Goal: Entertainment & Leisure: Consume media (video, audio)

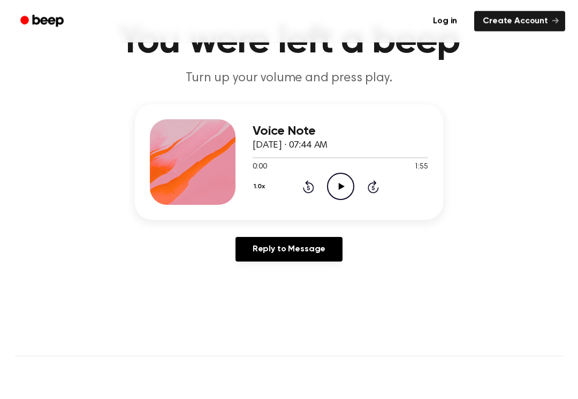
click at [344, 199] on circle at bounding box center [341, 187] width 26 height 26
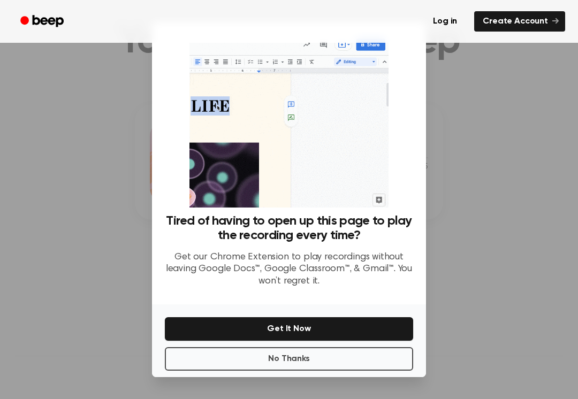
click at [347, 193] on img at bounding box center [289, 121] width 199 height 173
click at [388, 355] on button "No Thanks" at bounding box center [289, 359] width 248 height 24
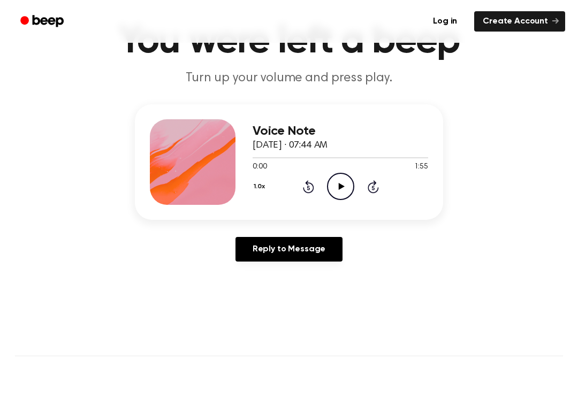
click at [348, 177] on icon "Play Audio" at bounding box center [340, 186] width 27 height 27
click at [351, 189] on icon "Pause Audio" at bounding box center [340, 186] width 27 height 27
click at [353, 187] on icon "Play Audio" at bounding box center [340, 186] width 27 height 27
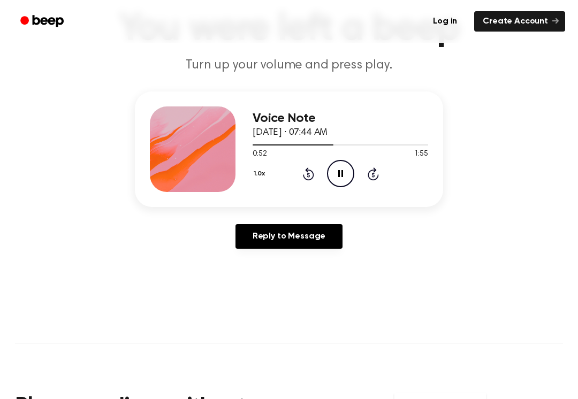
scroll to position [77, 0]
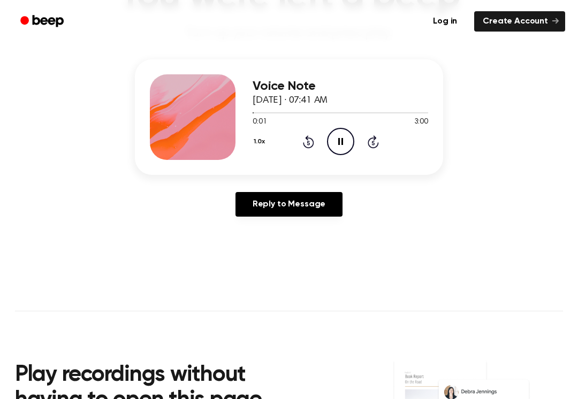
click at [336, 130] on icon "Pause Audio" at bounding box center [340, 141] width 27 height 27
click at [338, 141] on icon "Play Audio" at bounding box center [340, 141] width 27 height 27
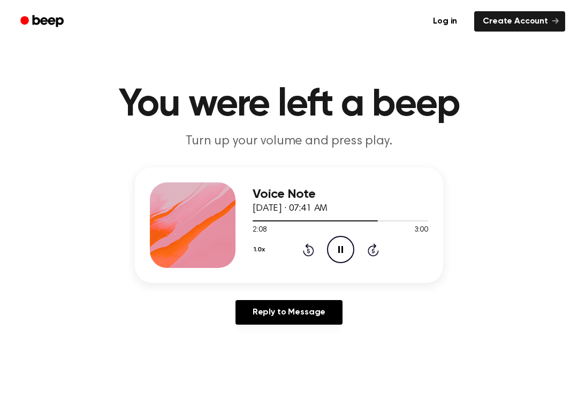
click at [308, 249] on icon at bounding box center [308, 251] width 3 height 4
click at [309, 254] on icon "Rewind 5 seconds" at bounding box center [308, 250] width 12 height 14
click at [309, 253] on icon at bounding box center [308, 251] width 3 height 4
click at [315, 247] on div "1.0x Rewind 5 seconds Pause Audio Skip 5 seconds" at bounding box center [341, 249] width 176 height 27
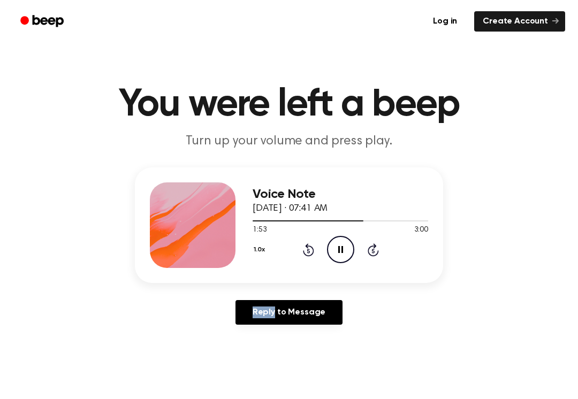
click at [319, 247] on div "1.0x Rewind 5 seconds Pause Audio Skip 5 seconds" at bounding box center [341, 249] width 176 height 27
click at [315, 250] on div "1.0x Rewind 5 seconds Pause Audio Skip 5 seconds" at bounding box center [341, 249] width 176 height 27
click at [315, 248] on div "1.0x Rewind 5 seconds Pause Audio Skip 5 seconds" at bounding box center [341, 249] width 176 height 27
click at [314, 247] on icon "Rewind 5 seconds" at bounding box center [308, 250] width 12 height 14
click at [322, 246] on div "1.0x Rewind 5 seconds Pause Audio Skip 5 seconds" at bounding box center [341, 249] width 176 height 27
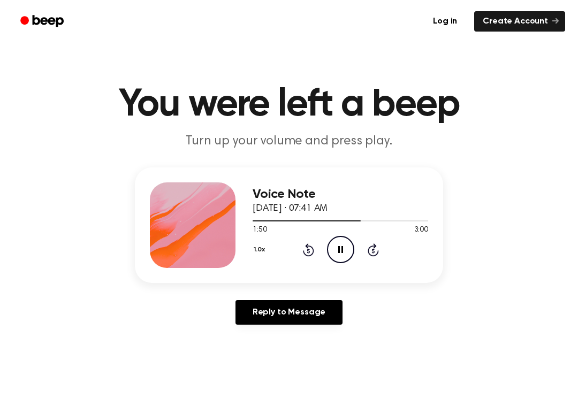
click at [313, 255] on icon "Rewind 5 seconds" at bounding box center [308, 250] width 12 height 14
click at [314, 251] on div "1.0x Rewind 5 seconds Pause Audio Skip 5 seconds" at bounding box center [341, 249] width 176 height 27
click at [318, 248] on div "1.0x Rewind 5 seconds Pause Audio Skip 5 seconds" at bounding box center [341, 249] width 176 height 27
click at [317, 249] on div "1.0x Rewind 5 seconds Pause Audio Skip 5 seconds" at bounding box center [341, 249] width 176 height 27
click at [316, 249] on div "1.0x Rewind 5 seconds Pause Audio Skip 5 seconds" at bounding box center [341, 249] width 176 height 27
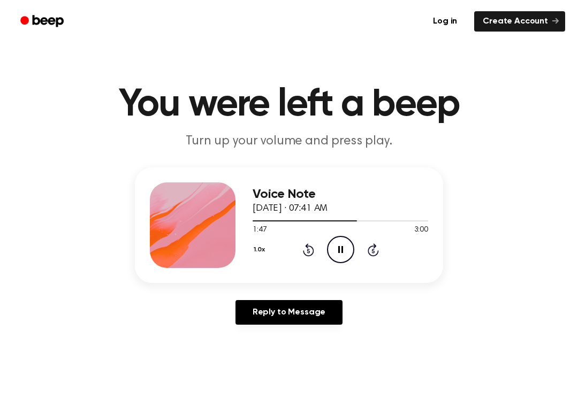
click at [316, 251] on div "1.0x Rewind 5 seconds Pause Audio Skip 5 seconds" at bounding box center [341, 249] width 176 height 27
click at [309, 247] on icon "Rewind 5 seconds" at bounding box center [308, 250] width 12 height 14
click at [307, 250] on icon "Rewind 5 seconds" at bounding box center [308, 250] width 12 height 14
click at [306, 249] on icon "Rewind 5 seconds" at bounding box center [308, 250] width 12 height 14
click at [305, 247] on icon "Rewind 5 seconds" at bounding box center [308, 250] width 12 height 14
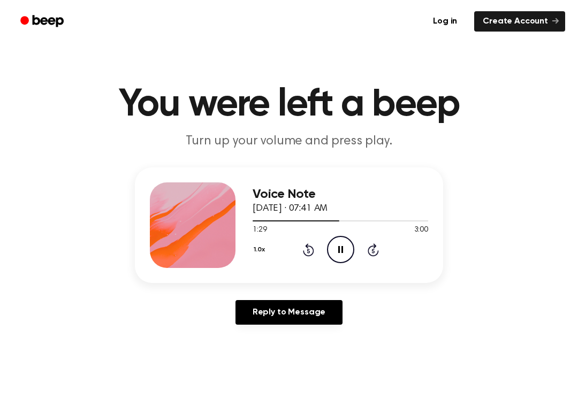
click at [306, 248] on icon "Rewind 5 seconds" at bounding box center [308, 250] width 12 height 14
click at [310, 245] on icon "Rewind 5 seconds" at bounding box center [308, 250] width 12 height 14
click at [311, 249] on icon "Rewind 5 seconds" at bounding box center [308, 250] width 12 height 14
click at [349, 247] on icon "Pause Audio" at bounding box center [340, 249] width 27 height 27
click at [347, 255] on icon "Play Audio" at bounding box center [340, 249] width 27 height 27
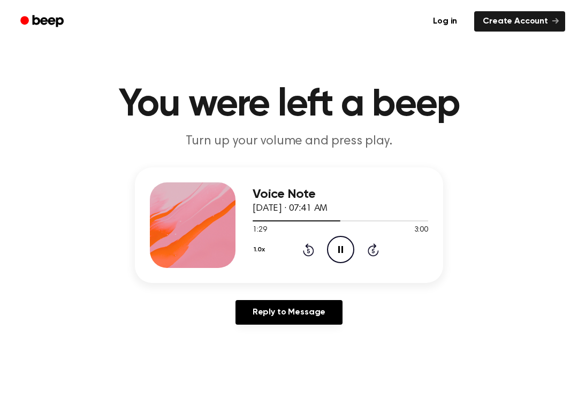
click at [311, 252] on icon "Rewind 5 seconds" at bounding box center [308, 250] width 12 height 14
click at [310, 252] on icon "Rewind 5 seconds" at bounding box center [308, 250] width 12 height 14
click at [305, 249] on icon "Rewind 5 seconds" at bounding box center [308, 250] width 12 height 14
click at [307, 248] on icon "Rewind 5 seconds" at bounding box center [308, 250] width 12 height 14
click at [304, 252] on icon at bounding box center [308, 250] width 11 height 13
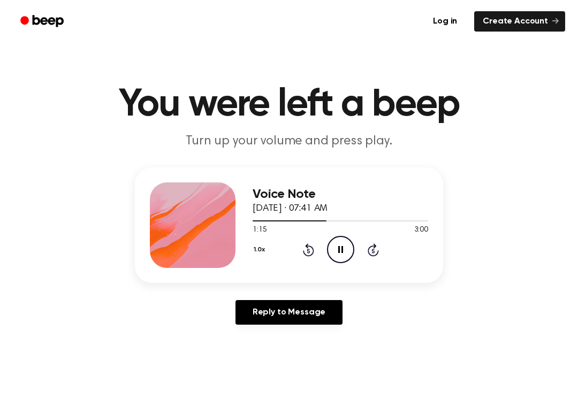
click at [300, 249] on div "1.0x Rewind 5 seconds Pause Audio Skip 5 seconds" at bounding box center [341, 249] width 176 height 27
click at [306, 250] on icon "Rewind 5 seconds" at bounding box center [308, 250] width 12 height 14
click at [296, 245] on div "1.0x Rewind 5 seconds Pause Audio Skip 5 seconds" at bounding box center [341, 249] width 176 height 27
click at [305, 246] on icon "Rewind 5 seconds" at bounding box center [308, 250] width 12 height 14
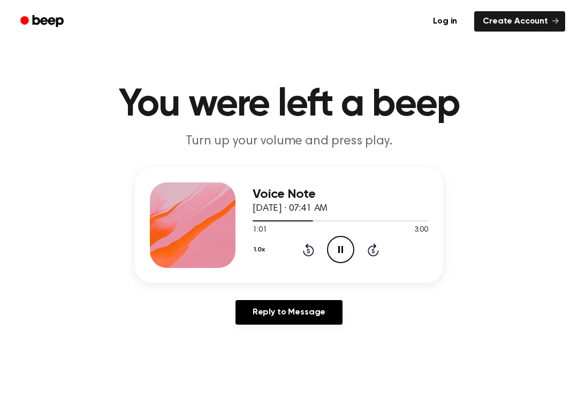
click at [300, 255] on div "1.0x Rewind 5 seconds Pause Audio Skip 5 seconds" at bounding box center [341, 249] width 176 height 27
click at [302, 250] on icon "Rewind 5 seconds" at bounding box center [308, 250] width 12 height 14
click at [306, 252] on icon "Rewind 5 seconds" at bounding box center [308, 250] width 12 height 14
click at [338, 246] on icon "Pause Audio" at bounding box center [340, 249] width 27 height 27
click at [342, 254] on icon "Play Audio" at bounding box center [340, 249] width 27 height 27
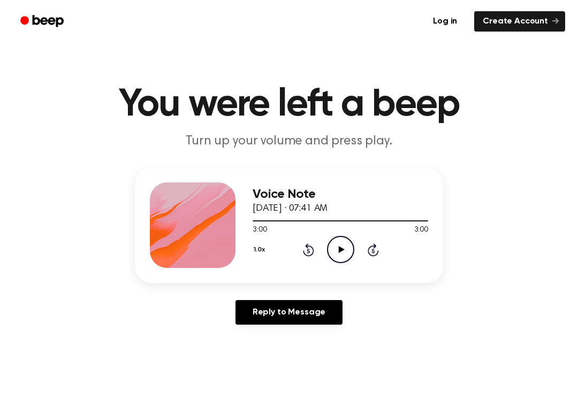
click at [338, 232] on div "3:00 3:00" at bounding box center [341, 230] width 176 height 11
click at [342, 259] on icon "Play Audio" at bounding box center [340, 249] width 27 height 27
click at [381, 237] on div "1.0x Rewind 5 seconds Pause Audio Skip 5 seconds" at bounding box center [341, 249] width 176 height 27
click at [306, 262] on div "1.0x Rewind 5 seconds Pause Audio Skip 5 seconds" at bounding box center [341, 249] width 176 height 27
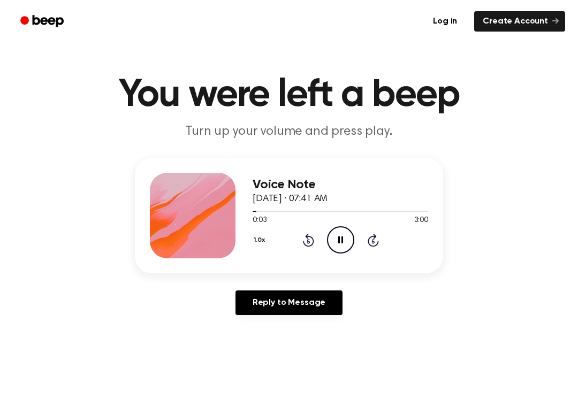
scroll to position [11, 0]
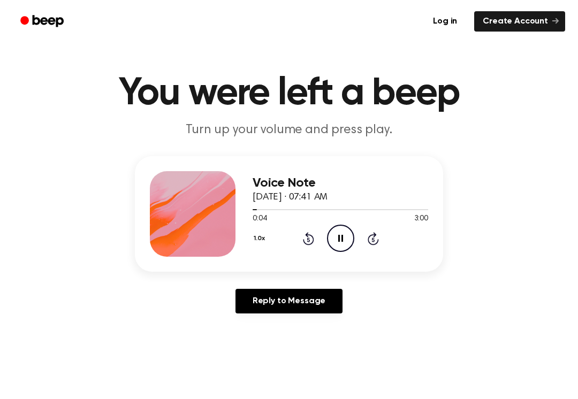
click at [313, 235] on icon "Rewind 5 seconds" at bounding box center [308, 239] width 12 height 14
click at [378, 233] on icon "Skip 5 seconds" at bounding box center [373, 239] width 12 height 14
click at [384, 231] on div "1.0x Rewind 5 seconds Pause Audio Skip 5 seconds" at bounding box center [341, 238] width 176 height 27
click at [378, 238] on icon "Skip 5 seconds" at bounding box center [373, 239] width 12 height 14
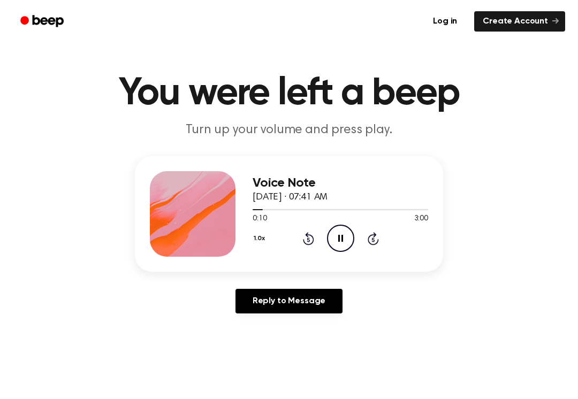
click at [381, 244] on div "1.0x Rewind 5 seconds Pause Audio Skip 5 seconds" at bounding box center [341, 238] width 176 height 27
click at [381, 243] on div "1.0x Rewind 5 seconds Pause Audio Skip 5 seconds" at bounding box center [341, 238] width 176 height 27
click at [381, 241] on div "1.0x Rewind 5 seconds Pause Audio Skip 5 seconds" at bounding box center [341, 238] width 176 height 27
click at [376, 238] on icon "Skip 5 seconds" at bounding box center [373, 239] width 12 height 14
click at [378, 241] on icon at bounding box center [373, 238] width 11 height 13
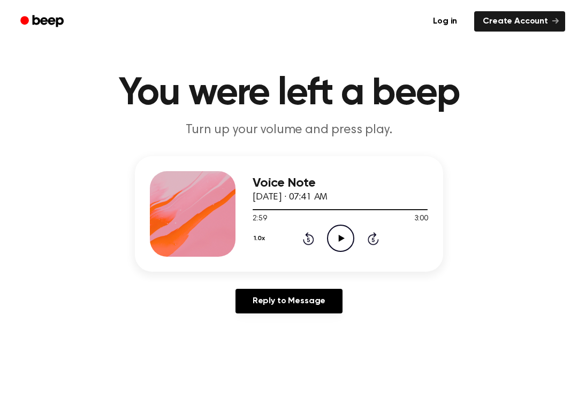
click at [350, 245] on icon "Play Audio" at bounding box center [340, 238] width 27 height 27
click at [377, 239] on icon "Skip 5 seconds" at bounding box center [373, 239] width 12 height 14
click at [381, 245] on div "1.0x Rewind 5 seconds Play Audio Skip 5 seconds" at bounding box center [341, 238] width 176 height 27
click at [401, 244] on div "1.0x Rewind 5 seconds Play Audio Skip 5 seconds" at bounding box center [341, 238] width 176 height 27
click at [366, 245] on div "1.0x Rewind 5 seconds Play Audio Skip 5 seconds" at bounding box center [341, 238] width 176 height 27
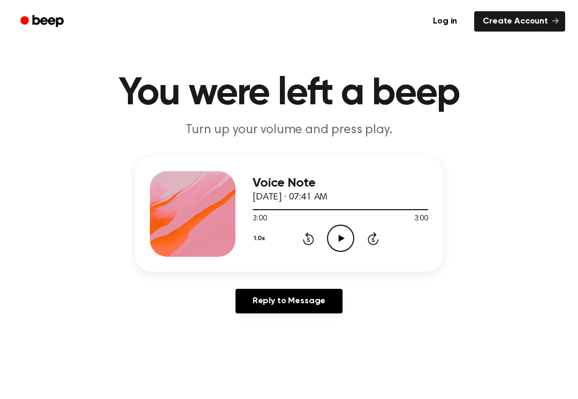
click at [345, 247] on icon "Play Audio" at bounding box center [340, 238] width 27 height 27
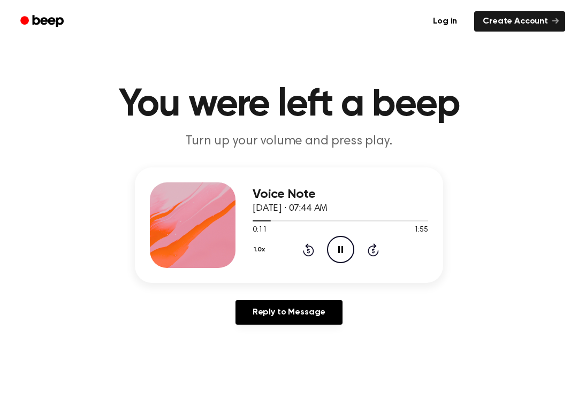
click at [307, 251] on icon "Rewind 5 seconds" at bounding box center [308, 250] width 12 height 14
click at [311, 256] on icon at bounding box center [308, 250] width 11 height 13
click at [305, 256] on icon "Rewind 5 seconds" at bounding box center [308, 250] width 12 height 14
click at [311, 253] on icon "Rewind 5 seconds" at bounding box center [308, 250] width 12 height 14
click at [321, 255] on div "1.0x Rewind 5 seconds Pause Audio Skip 5 seconds" at bounding box center [341, 249] width 176 height 27
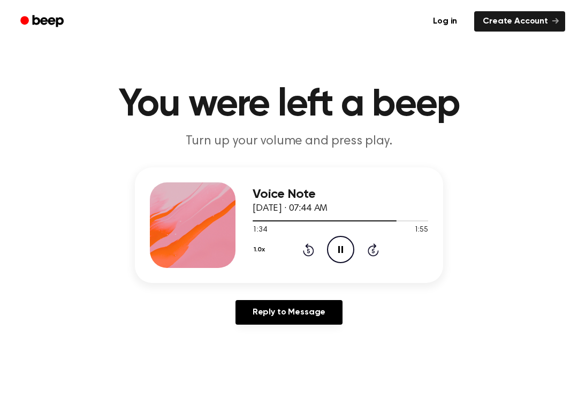
click at [299, 246] on div "1.0x Rewind 5 seconds Pause Audio Skip 5 seconds" at bounding box center [341, 249] width 176 height 27
click at [305, 256] on icon "Rewind 5 seconds" at bounding box center [308, 250] width 12 height 14
click at [294, 242] on div "1.0x Rewind 5 seconds Pause Audio Skip 5 seconds" at bounding box center [341, 249] width 176 height 27
click at [294, 251] on div "1.0x Rewind 5 seconds Pause Audio Skip 5 seconds" at bounding box center [341, 249] width 176 height 27
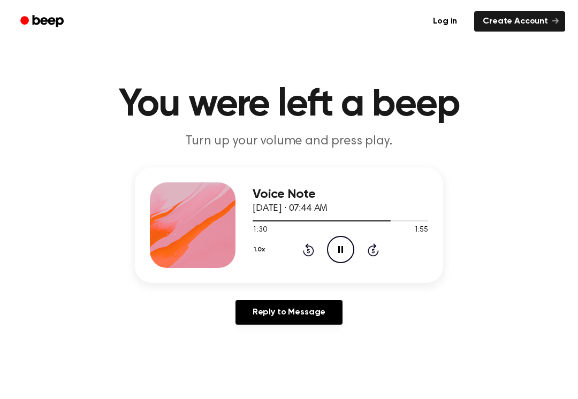
click at [292, 254] on div "1.0x Rewind 5 seconds Pause Audio Skip 5 seconds" at bounding box center [341, 249] width 176 height 27
click at [292, 253] on div "1.0x Rewind 5 seconds Pause Audio Skip 5 seconds" at bounding box center [341, 249] width 176 height 27
click at [292, 246] on div "1.0x Rewind 5 seconds Pause Audio Skip 5 seconds" at bounding box center [341, 249] width 176 height 27
click at [292, 245] on div "1.0x Rewind 5 seconds Pause Audio Skip 5 seconds" at bounding box center [341, 249] width 176 height 27
click at [297, 237] on div "1.0x Rewind 5 seconds Pause Audio Skip 5 seconds" at bounding box center [341, 249] width 176 height 27
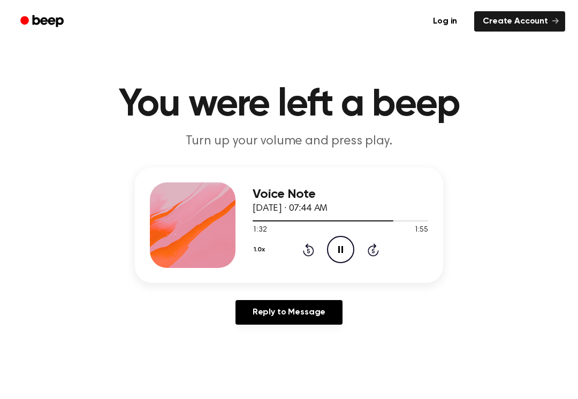
click at [297, 237] on div "1.0x Rewind 5 seconds Pause Audio Skip 5 seconds" at bounding box center [341, 249] width 176 height 27
click at [296, 250] on div "1.0x Rewind 5 seconds Pause Audio Skip 5 seconds" at bounding box center [341, 249] width 176 height 27
click at [296, 249] on div "1.0x Rewind 5 seconds Pause Audio Skip 5 seconds" at bounding box center [341, 249] width 176 height 27
click at [305, 251] on icon "Rewind 5 seconds" at bounding box center [308, 250] width 12 height 14
click at [299, 248] on div "1.0x Rewind 5 seconds Pause Audio Skip 5 seconds" at bounding box center [341, 249] width 176 height 27
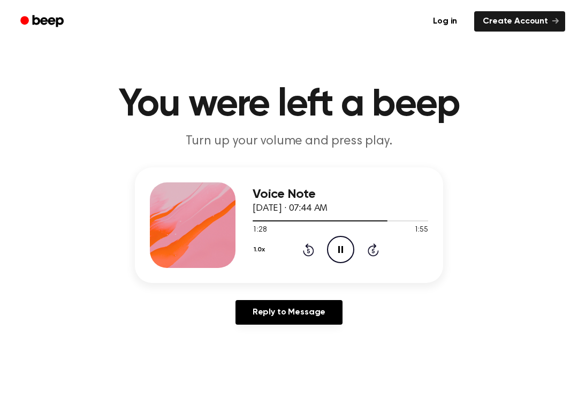
click at [298, 248] on div "1.0x Rewind 5 seconds Pause Audio Skip 5 seconds" at bounding box center [341, 249] width 176 height 27
click at [299, 243] on div "1.0x Rewind 5 seconds Pause Audio Skip 5 seconds" at bounding box center [341, 249] width 176 height 27
click at [293, 245] on div "1.0x Rewind 5 seconds Pause Audio Skip 5 seconds" at bounding box center [341, 249] width 176 height 27
click at [309, 249] on icon at bounding box center [308, 251] width 3 height 4
click at [308, 254] on icon "Rewind 5 seconds" at bounding box center [308, 250] width 12 height 14
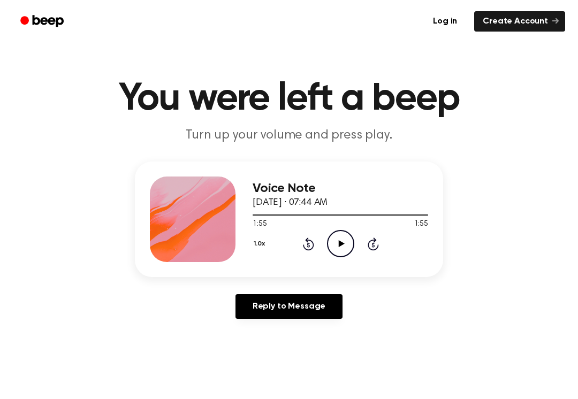
scroll to position [5, 0]
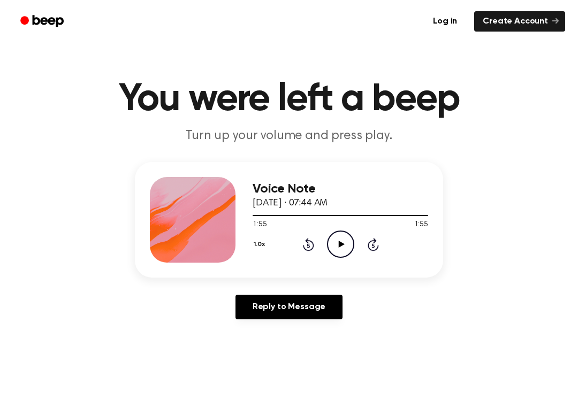
click at [303, 246] on icon at bounding box center [308, 244] width 11 height 13
click at [303, 245] on icon "Rewind 5 seconds" at bounding box center [308, 245] width 12 height 14
click at [302, 247] on icon "Rewind 5 seconds" at bounding box center [308, 245] width 12 height 14
click at [300, 245] on div "1.0x Rewind 5 seconds Play Audio Skip 5 seconds" at bounding box center [341, 244] width 176 height 27
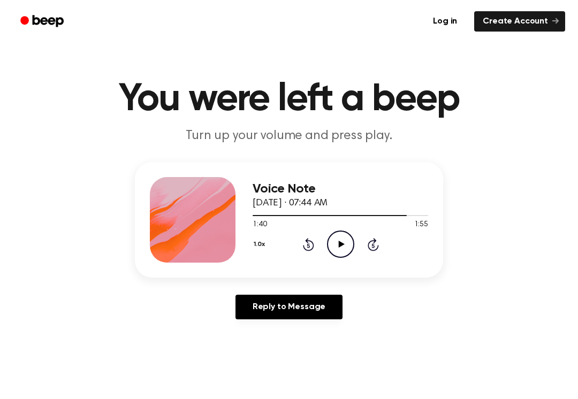
click at [299, 253] on div "1.0x Rewind 5 seconds Play Audio Skip 5 seconds" at bounding box center [341, 244] width 176 height 27
click at [298, 252] on div "1.0x Rewind 5 seconds Play Audio Skip 5 seconds" at bounding box center [341, 244] width 176 height 27
click at [295, 239] on div "1.0x Rewind 5 seconds Play Audio Skip 5 seconds" at bounding box center [341, 244] width 176 height 27
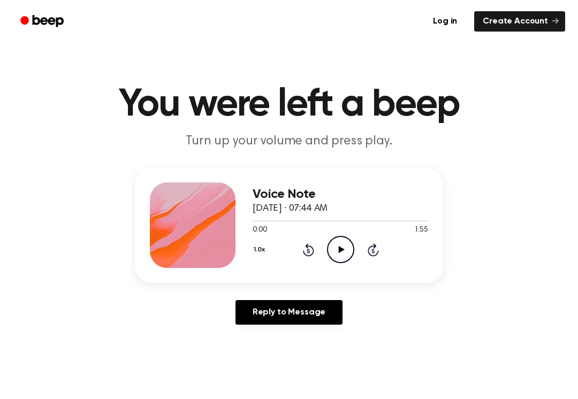
click at [357, 243] on div "1.0x Rewind 5 seconds Play Audio Skip 5 seconds" at bounding box center [341, 249] width 176 height 27
click at [331, 249] on icon "Play Audio" at bounding box center [340, 249] width 27 height 27
click at [330, 257] on icon "Pause Audio" at bounding box center [340, 249] width 27 height 27
click at [302, 256] on icon "Rewind 5 seconds" at bounding box center [308, 250] width 12 height 14
click at [292, 248] on div "1.0x Rewind 5 seconds Play Audio Skip 5 seconds" at bounding box center [341, 249] width 176 height 27
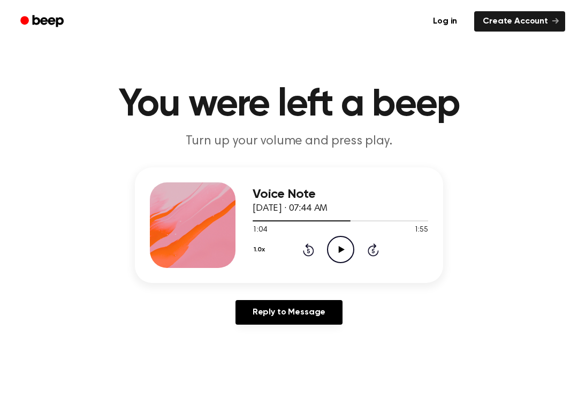
click at [292, 248] on div "1.0x Rewind 5 seconds Play Audio Skip 5 seconds" at bounding box center [341, 249] width 176 height 27
click at [307, 246] on icon at bounding box center [308, 250] width 11 height 13
click at [309, 247] on icon at bounding box center [308, 250] width 11 height 13
click at [340, 258] on icon "Play Audio" at bounding box center [340, 249] width 27 height 27
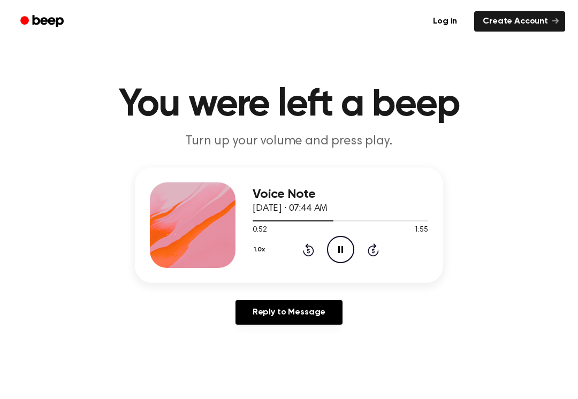
click at [302, 268] on div "Voice Note October 6, 2025 · 07:44 AM 0:52 1:55 Your browser does not support t…" at bounding box center [289, 226] width 308 height 116
click at [299, 261] on div "1.0x Rewind 5 seconds Pause Audio Skip 5 seconds" at bounding box center [341, 249] width 176 height 27
click at [304, 243] on icon "Rewind 5 seconds" at bounding box center [308, 250] width 12 height 14
click at [304, 242] on div "1.0x Rewind 5 seconds Pause Audio Skip 5 seconds" at bounding box center [341, 249] width 176 height 27
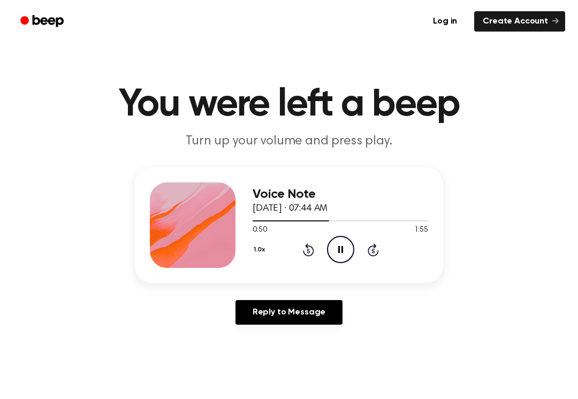
click at [306, 247] on icon "Rewind 5 seconds" at bounding box center [308, 250] width 12 height 14
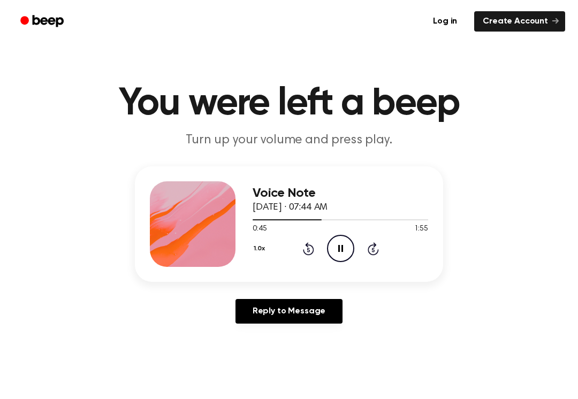
click at [304, 255] on icon "Rewind 5 seconds" at bounding box center [308, 249] width 12 height 14
click at [304, 254] on icon "Rewind 5 seconds" at bounding box center [308, 249] width 12 height 14
click at [308, 255] on icon at bounding box center [308, 249] width 11 height 13
click at [312, 258] on div "1.0x Rewind 5 seconds Pause Audio Skip 5 seconds" at bounding box center [341, 248] width 176 height 27
click at [308, 247] on icon at bounding box center [308, 249] width 11 height 13
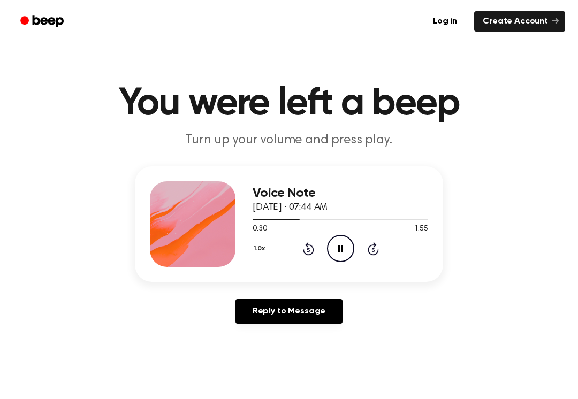
click at [306, 244] on icon "Rewind 5 seconds" at bounding box center [308, 249] width 12 height 14
click at [311, 249] on icon "Rewind 5 seconds" at bounding box center [308, 249] width 12 height 14
click at [347, 262] on div "Voice Note October 6, 2025 · 07:44 AM 0:21 1:55 Your browser does not support t…" at bounding box center [341, 224] width 176 height 86
